Goal: Transaction & Acquisition: Download file/media

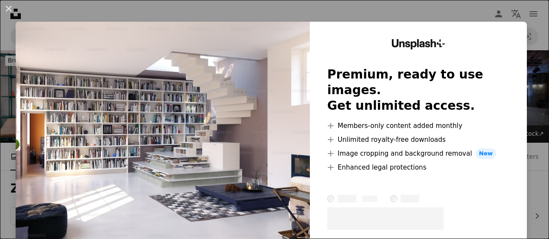
scroll to position [17, 0]
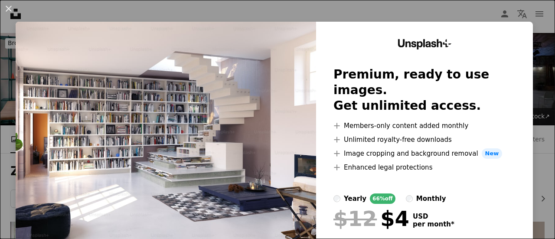
drag, startPoint x: 541, startPoint y: 93, endPoint x: 540, endPoint y: 105, distance: 12.2
click at [540, 105] on div "An X shape Unsplash+ Premium, ready to use images. Get unlimited access. A plus…" at bounding box center [277, 119] width 555 height 239
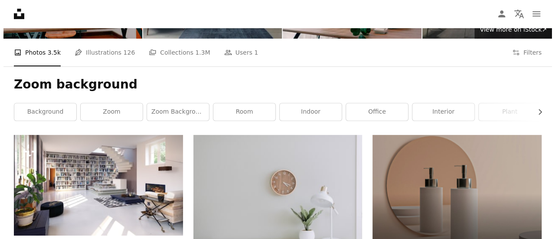
scroll to position [90, 0]
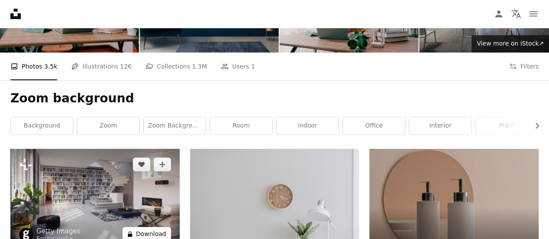
click at [144, 227] on button "A lock Download" at bounding box center [146, 234] width 49 height 14
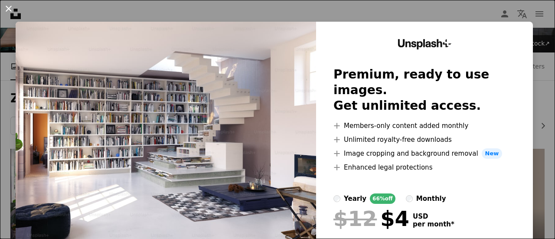
click at [8, 9] on button "An X shape" at bounding box center [8, 8] width 10 height 10
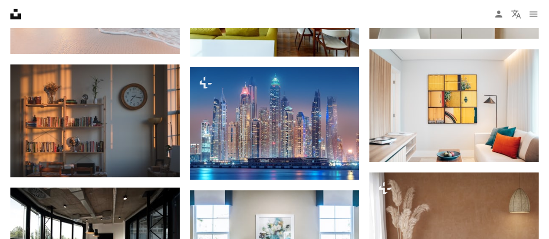
scroll to position [796, 0]
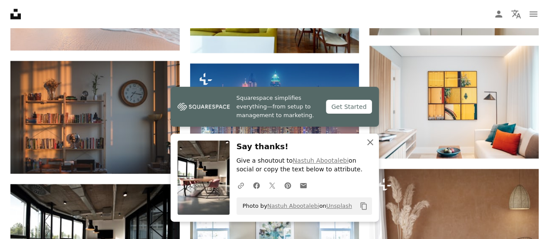
click at [369, 144] on icon "An X shape" at bounding box center [370, 142] width 10 height 10
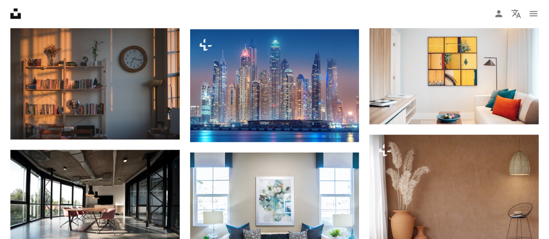
scroll to position [833, 0]
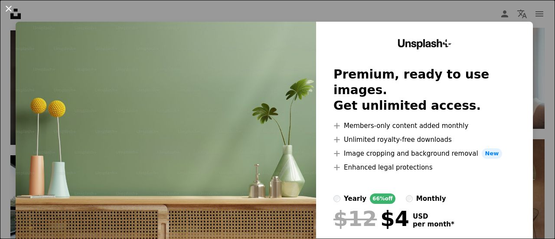
click at [11, 7] on button "An X shape" at bounding box center [8, 8] width 10 height 10
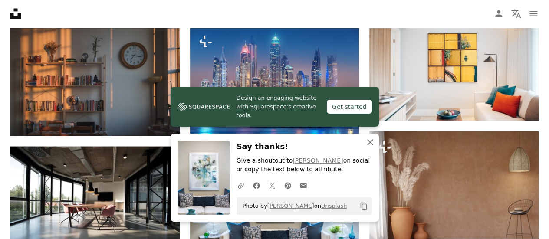
click at [371, 143] on icon "An X shape" at bounding box center [370, 142] width 10 height 10
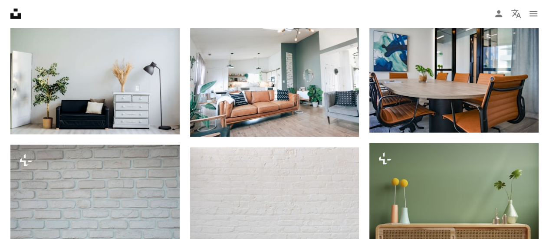
scroll to position [1092, 0]
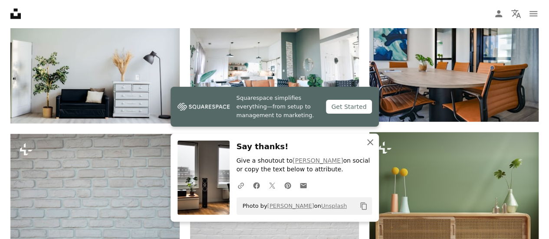
click at [370, 144] on icon "An X shape" at bounding box center [370, 142] width 10 height 10
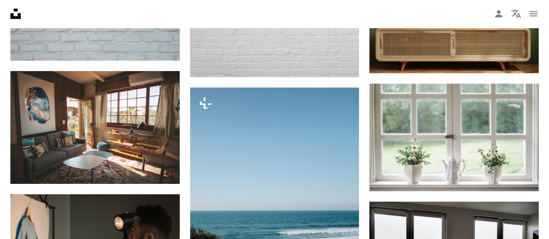
scroll to position [1296, 0]
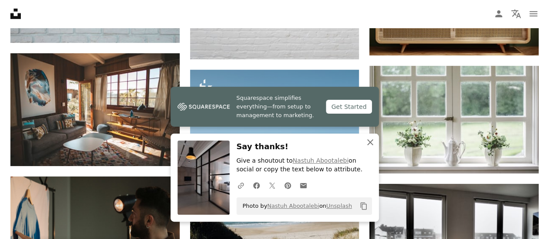
click at [365, 146] on icon "An X shape" at bounding box center [370, 142] width 10 height 10
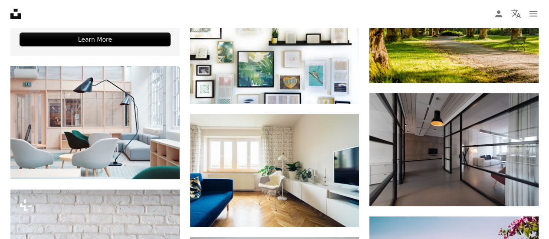
scroll to position [1686, 0]
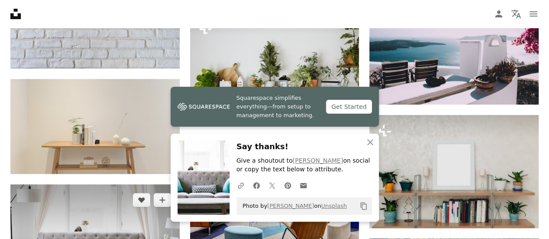
scroll to position [1868, 0]
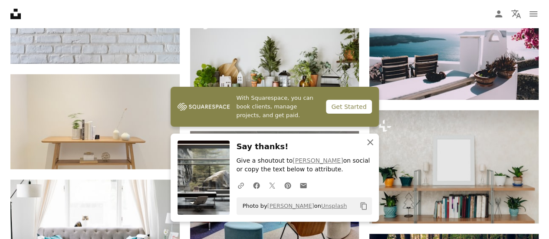
click at [371, 144] on icon "button" at bounding box center [370, 142] width 6 height 6
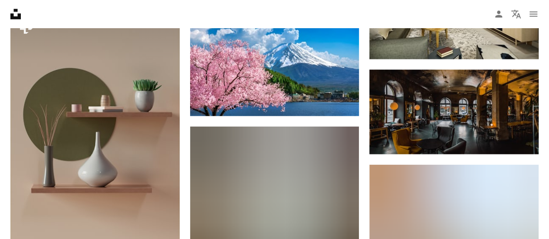
scroll to position [4078, 0]
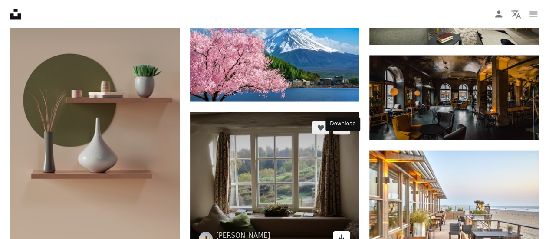
click at [341, 234] on icon "Download" at bounding box center [342, 237] width 6 height 6
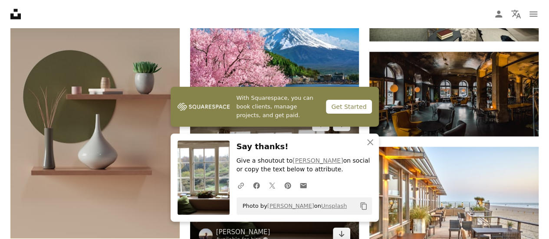
scroll to position [4060, 0]
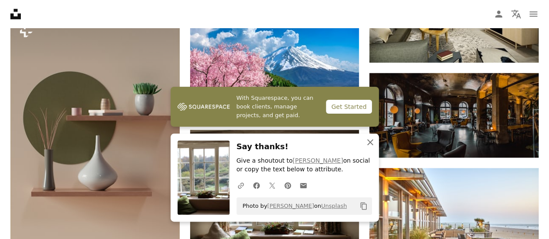
click at [370, 143] on icon "button" at bounding box center [370, 142] width 6 height 6
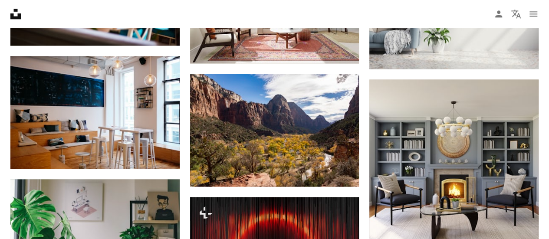
scroll to position [17158, 0]
